Goal: Task Accomplishment & Management: Use online tool/utility

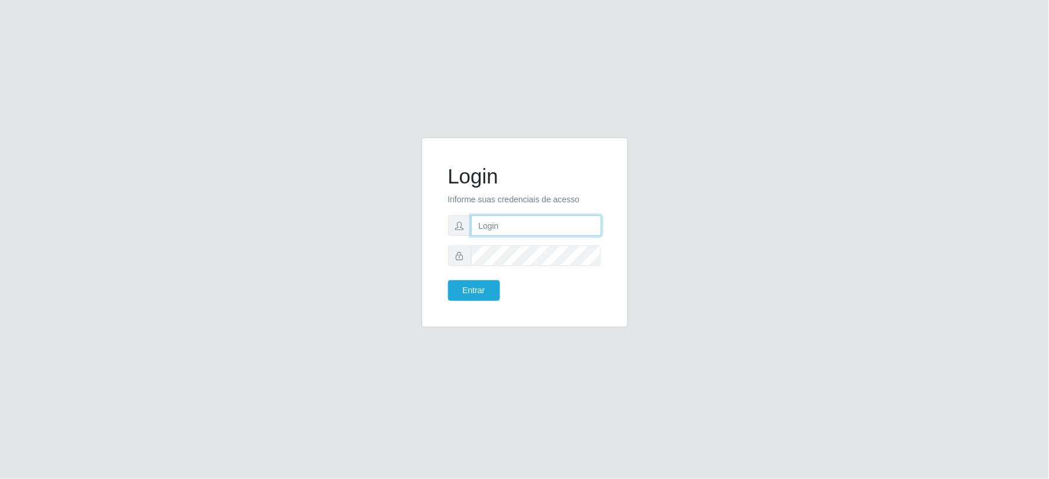
type input "[EMAIL_ADDRESS][DOMAIN_NAME]"
click at [469, 272] on form "Login Informe suas credenciais de acesso [EMAIL_ADDRESS][DOMAIN_NAME] Entrar" at bounding box center [524, 232] width 153 height 137
click at [476, 282] on button "Entrar" at bounding box center [474, 290] width 52 height 21
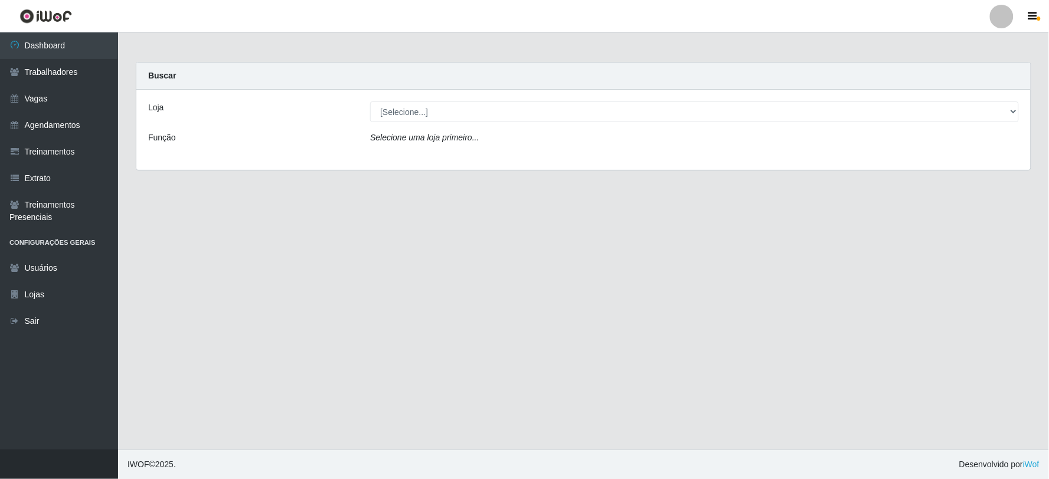
click at [484, 122] on div "Loja [Selecione...] SuperFácil Atacado - Vale do Sol Função Selecione uma loja …" at bounding box center [583, 130] width 894 height 80
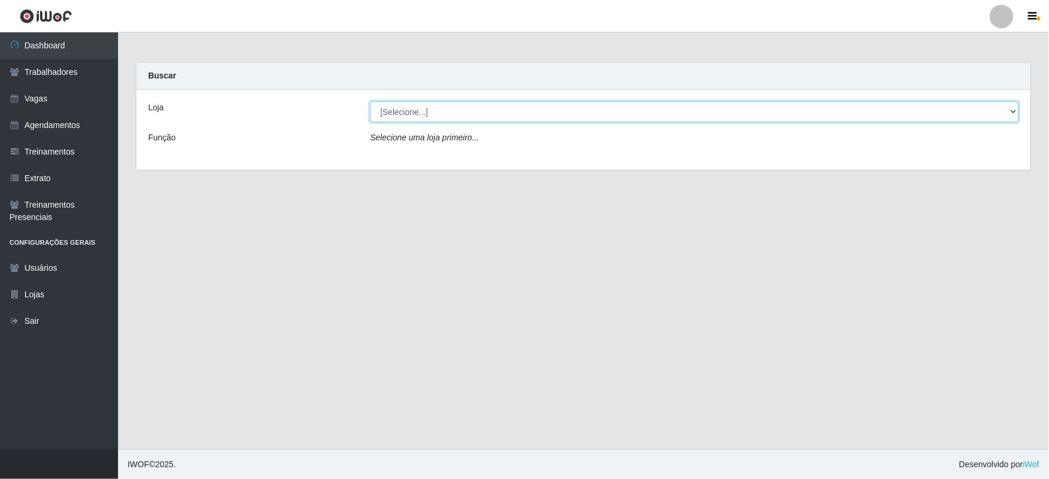
click at [492, 112] on select "[Selecione...] SuperFácil Atacado - Vale do Sol" at bounding box center [694, 112] width 649 height 21
select select "502"
click at [370, 102] on select "[Selecione...] SuperFácil Atacado - Vale do Sol" at bounding box center [694, 112] width 649 height 21
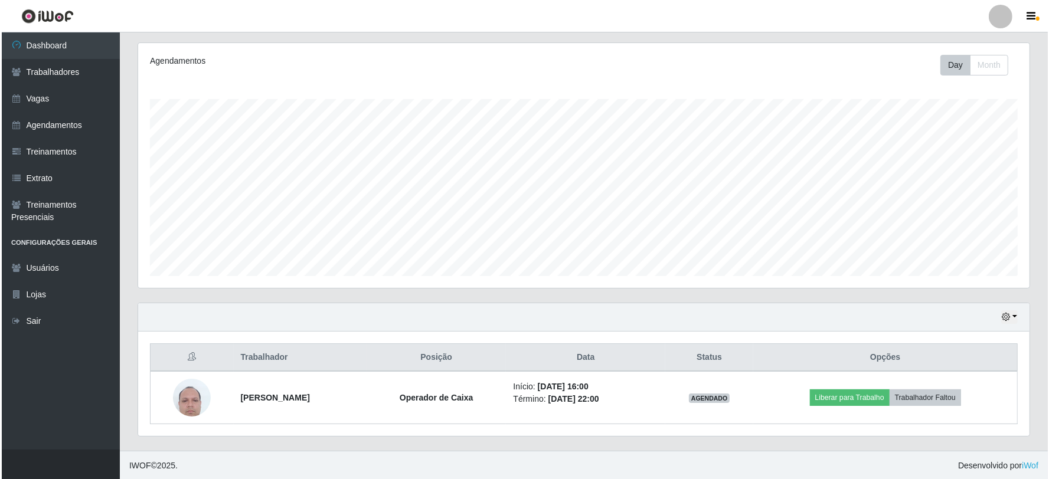
scroll to position [146, 0]
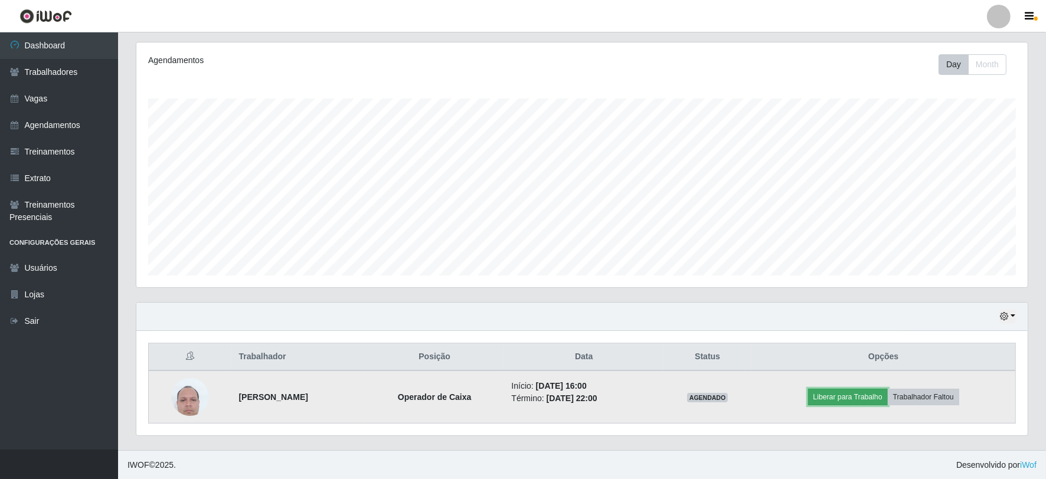
click at [852, 398] on button "Liberar para Trabalho" at bounding box center [848, 397] width 80 height 17
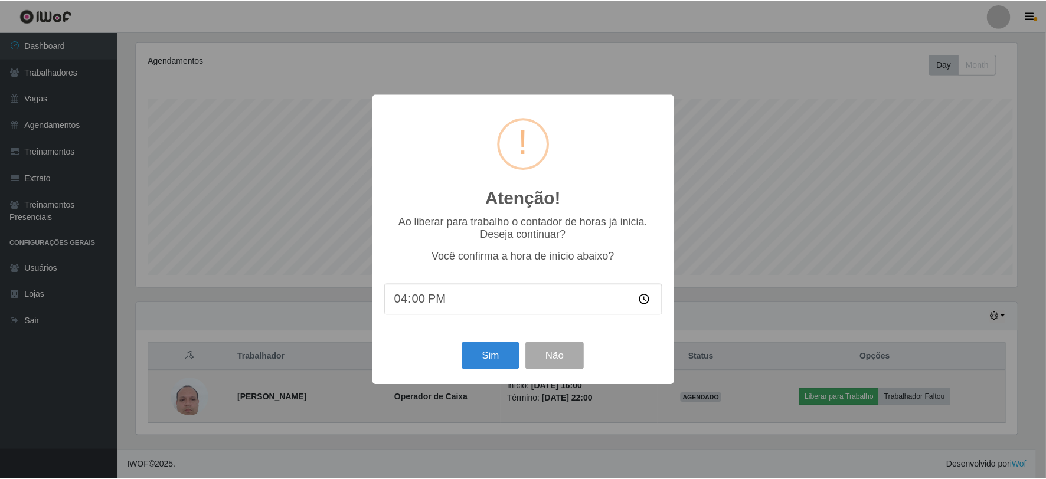
scroll to position [244, 884]
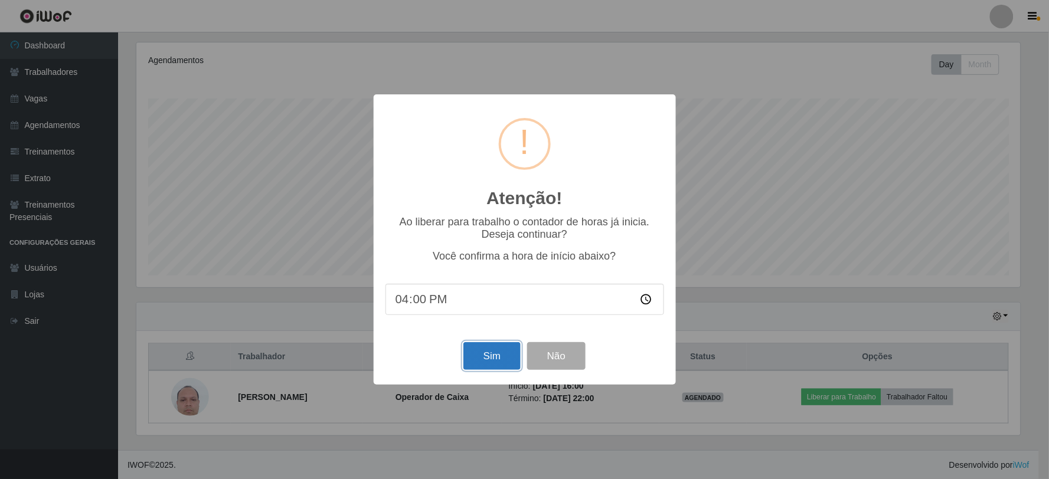
click at [496, 355] on button "Sim" at bounding box center [491, 356] width 57 height 28
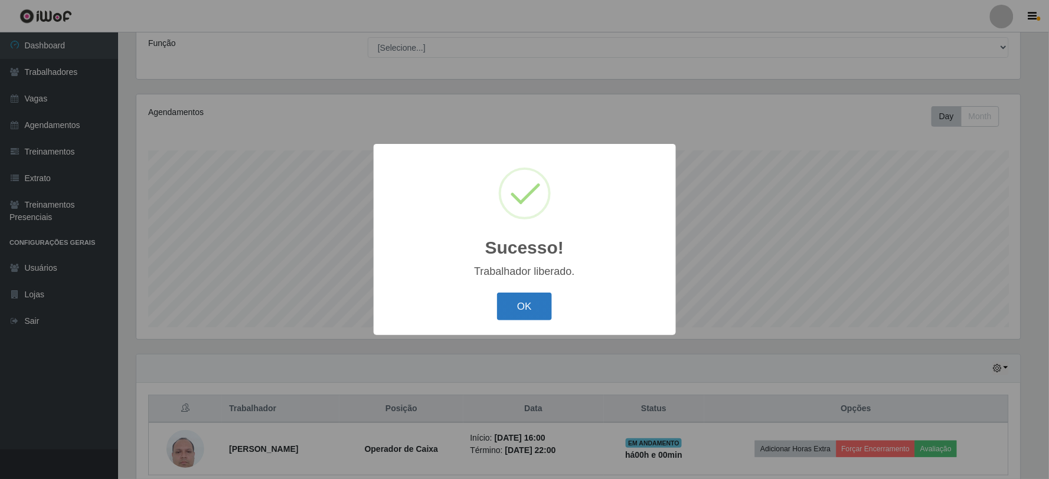
click at [526, 318] on button "OK" at bounding box center [524, 307] width 55 height 28
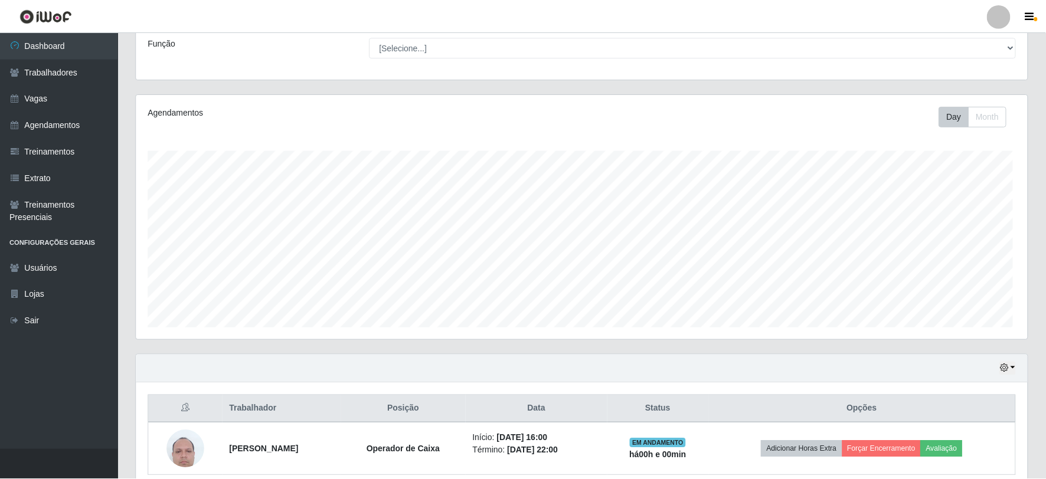
scroll to position [244, 891]
click at [609, 338] on div "Agendamentos Day Month 18/09 Agendamentos 12" at bounding box center [581, 216] width 891 height 245
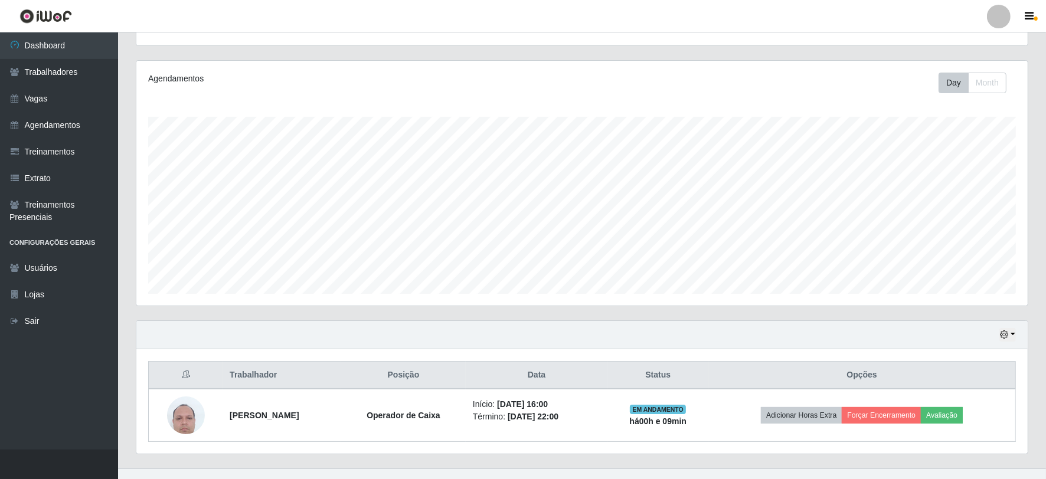
scroll to position [146, 0]
